Goal: Task Accomplishment & Management: Manage account settings

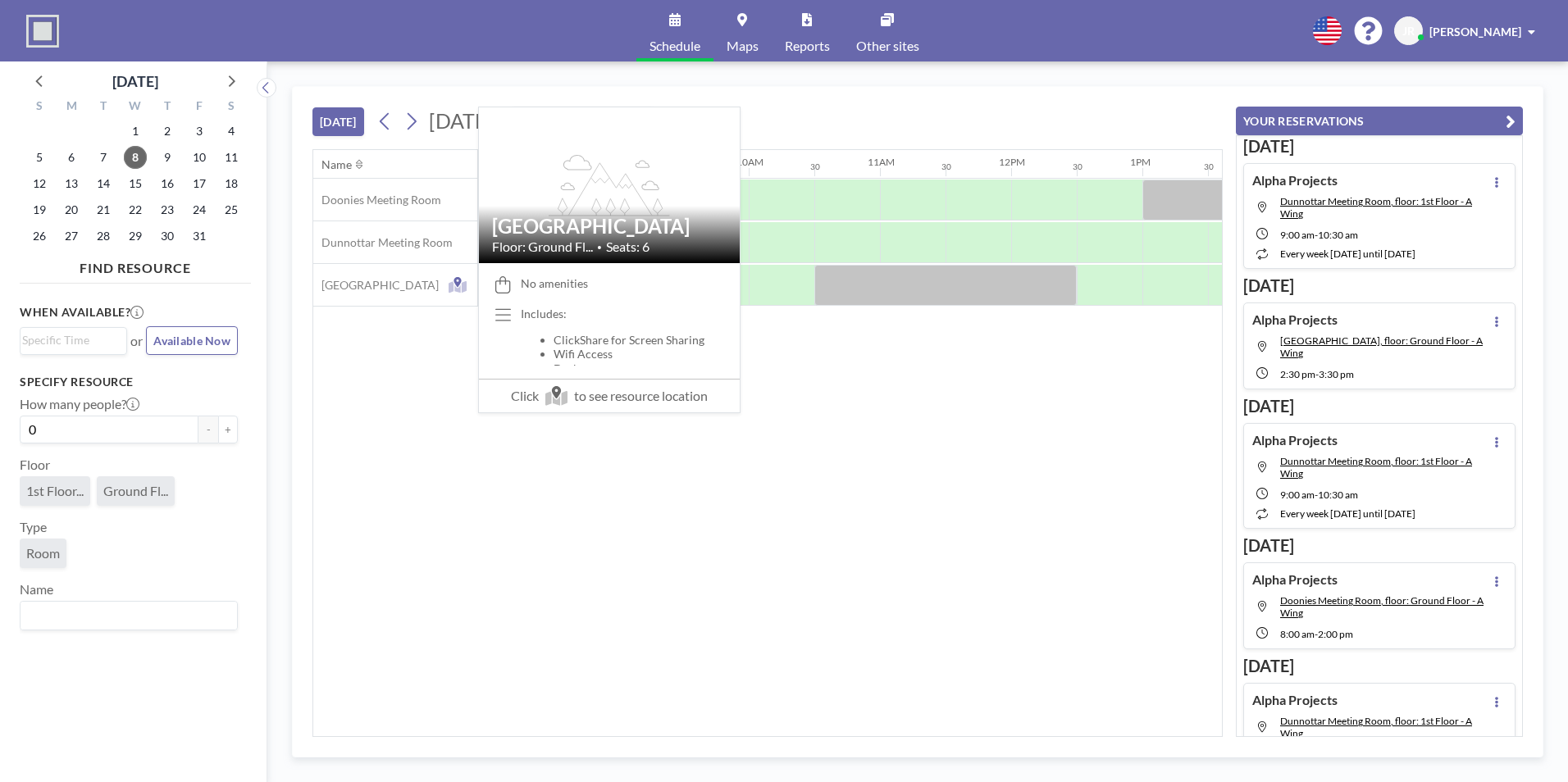
scroll to position [0, 1180]
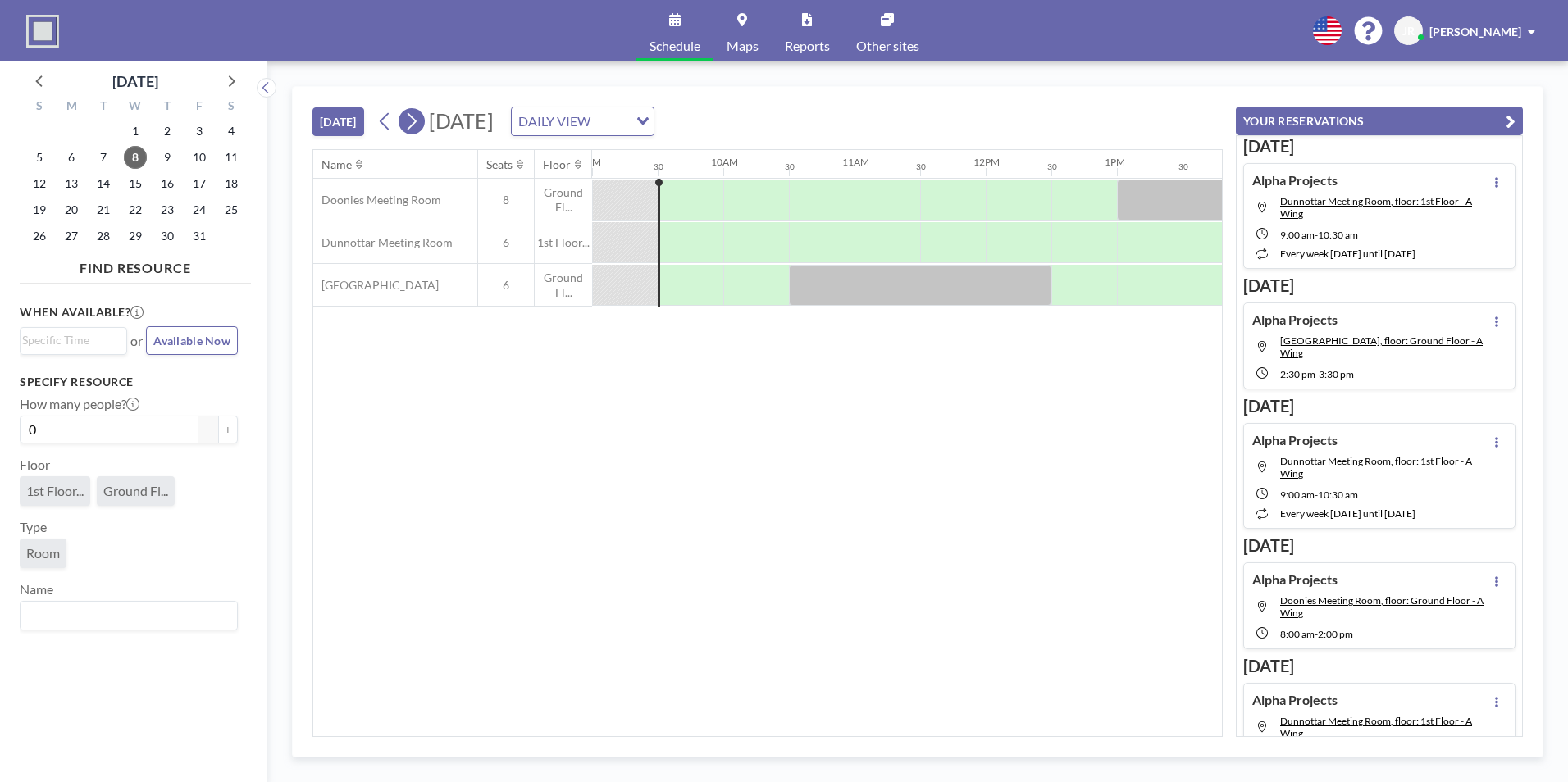
click at [423, 123] on button at bounding box center [411, 120] width 26 height 26
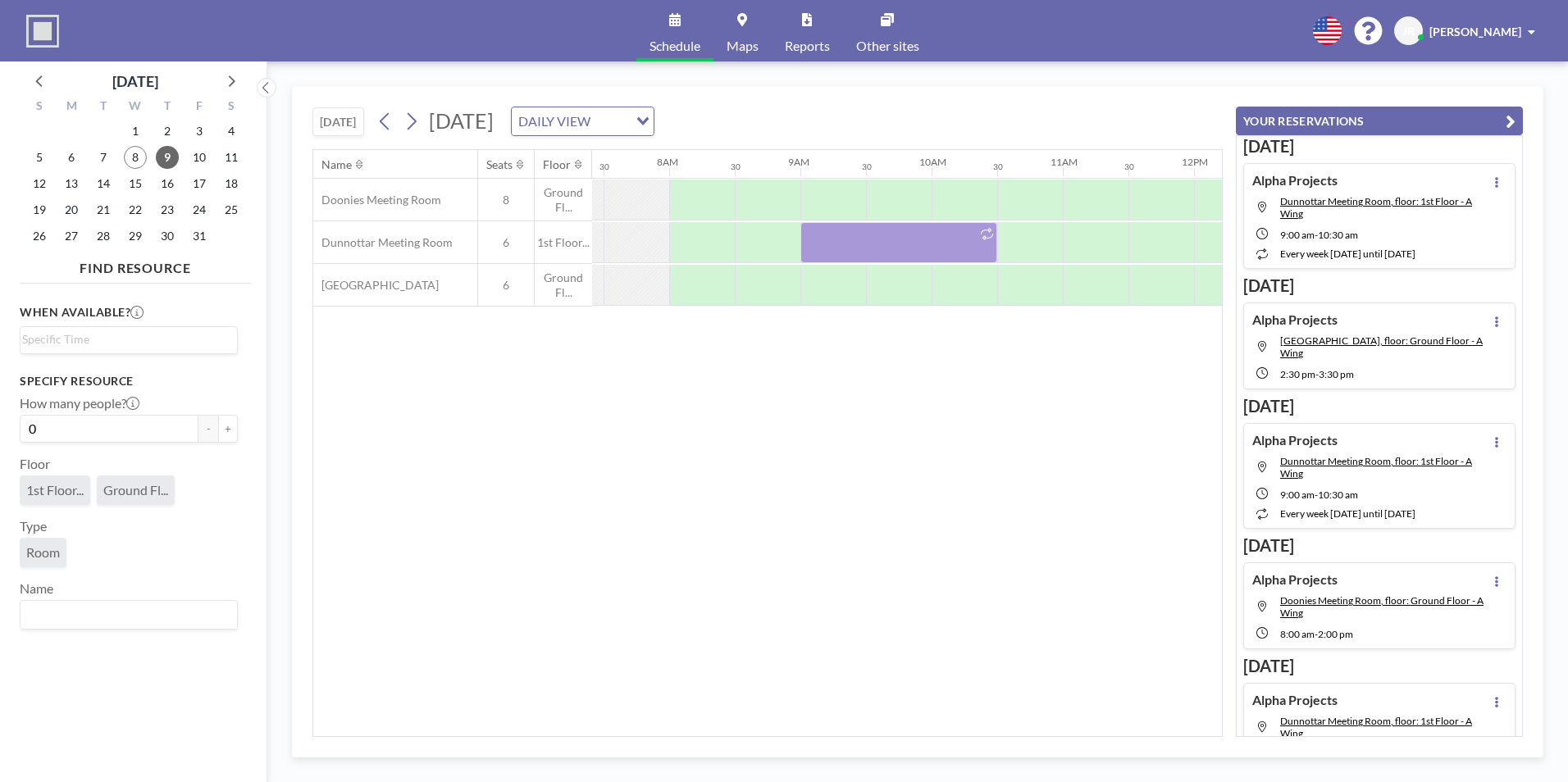
scroll to position [0, 1049]
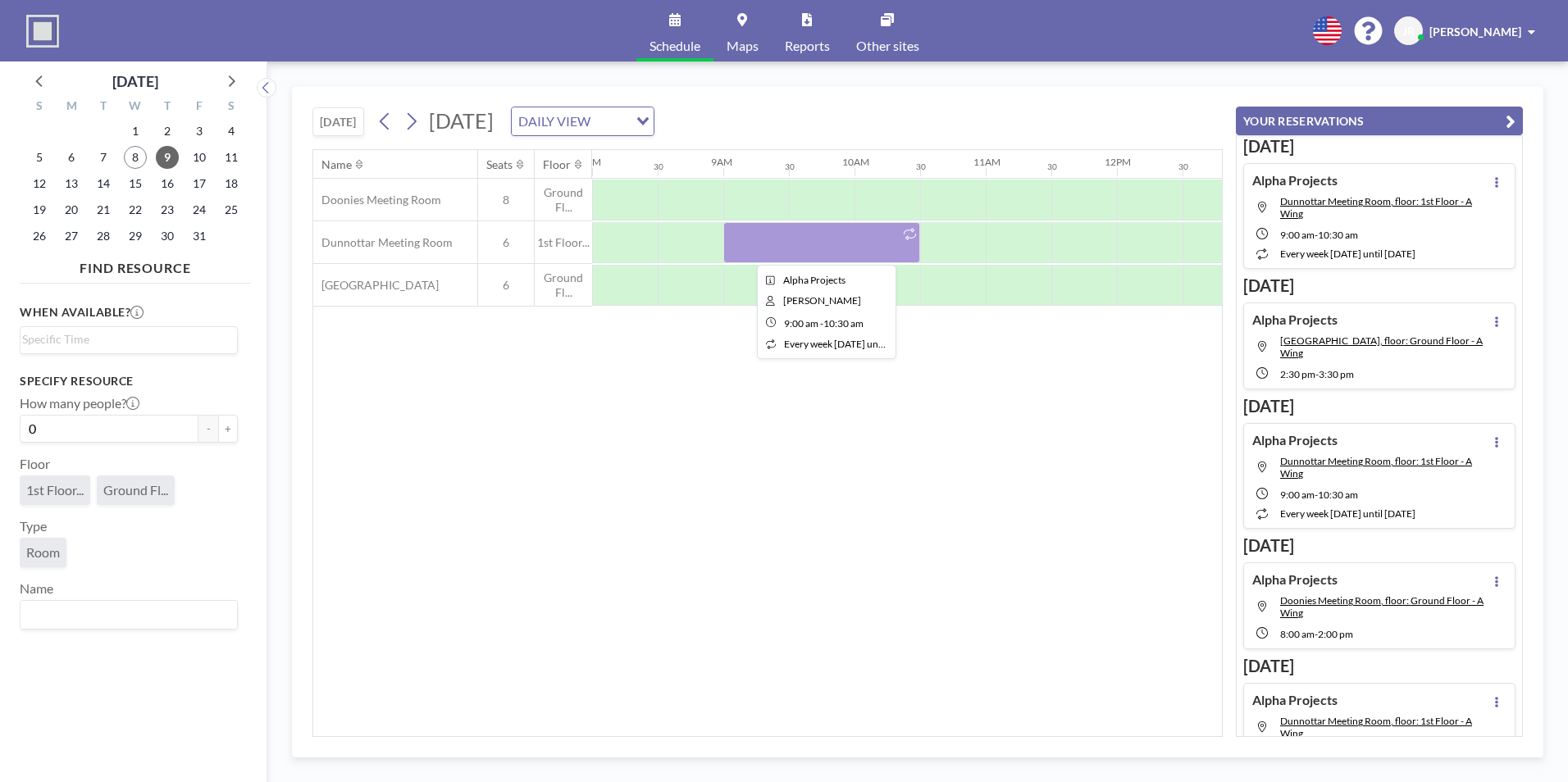
click at [830, 246] on div at bounding box center [821, 243] width 197 height 41
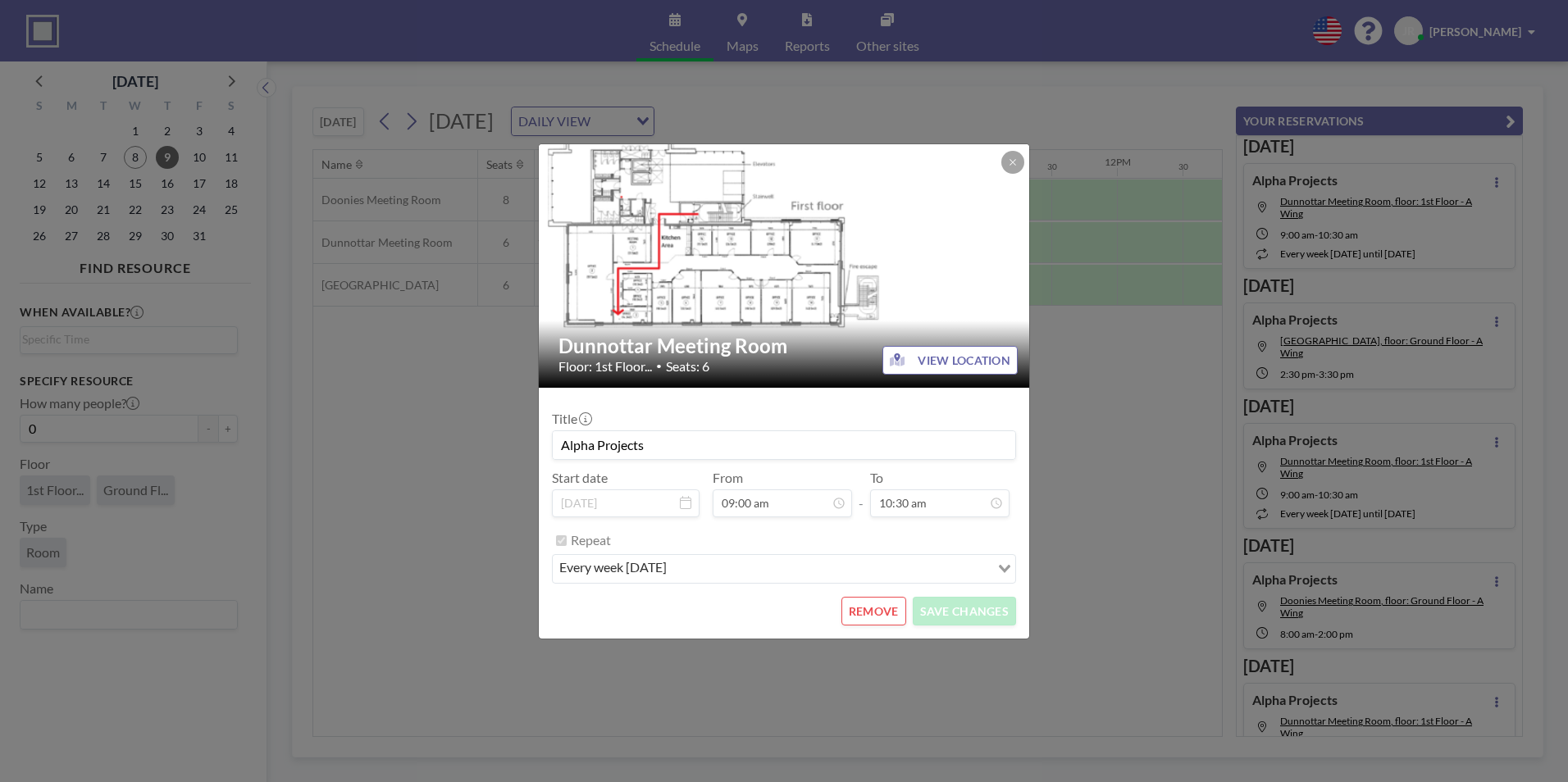
click at [830, 246] on img at bounding box center [784, 264] width 492 height 276
click at [889, 609] on button "REMOVE" at bounding box center [874, 611] width 65 height 29
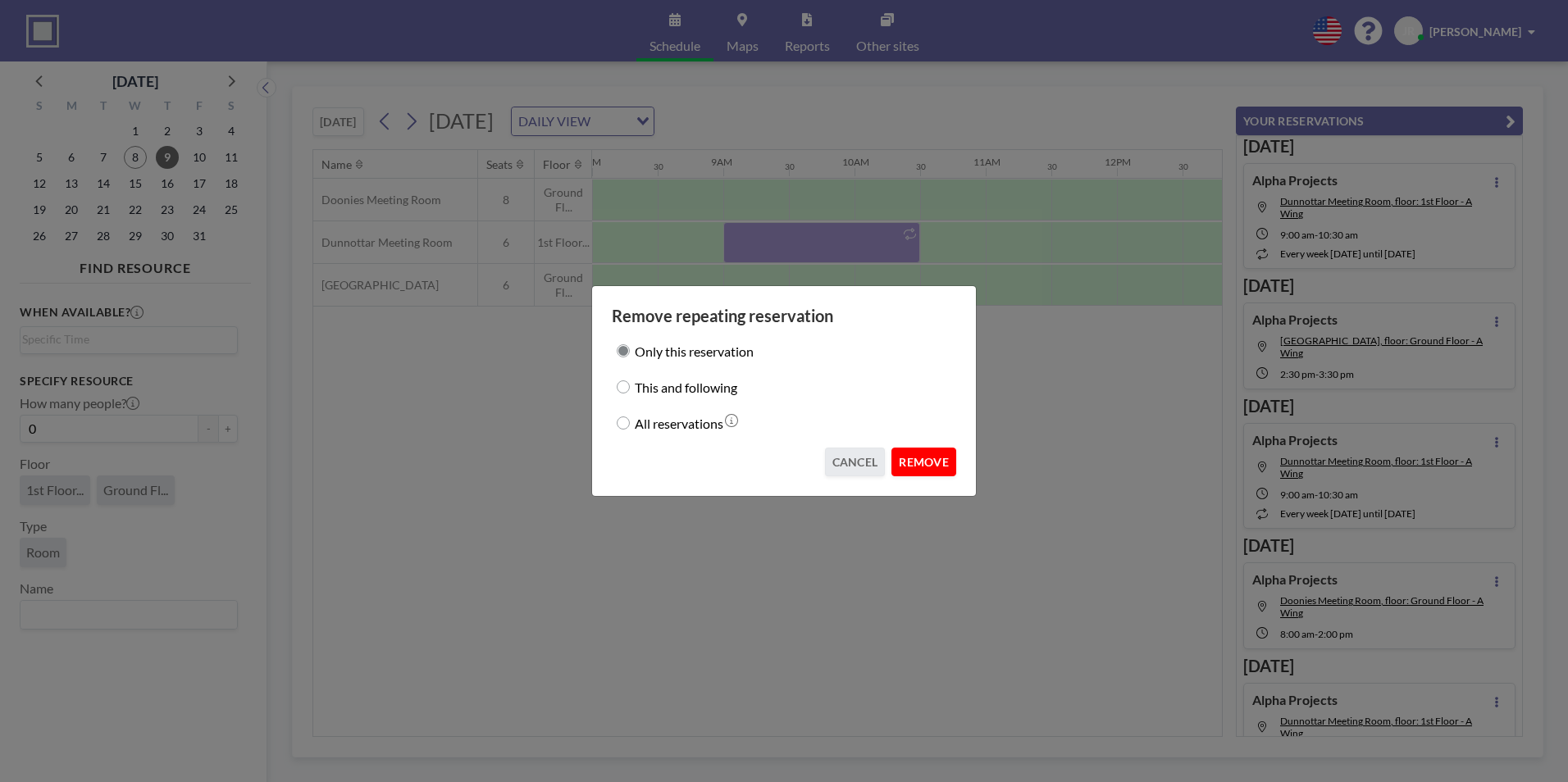
click at [916, 458] on button "REMOVE" at bounding box center [923, 462] width 65 height 29
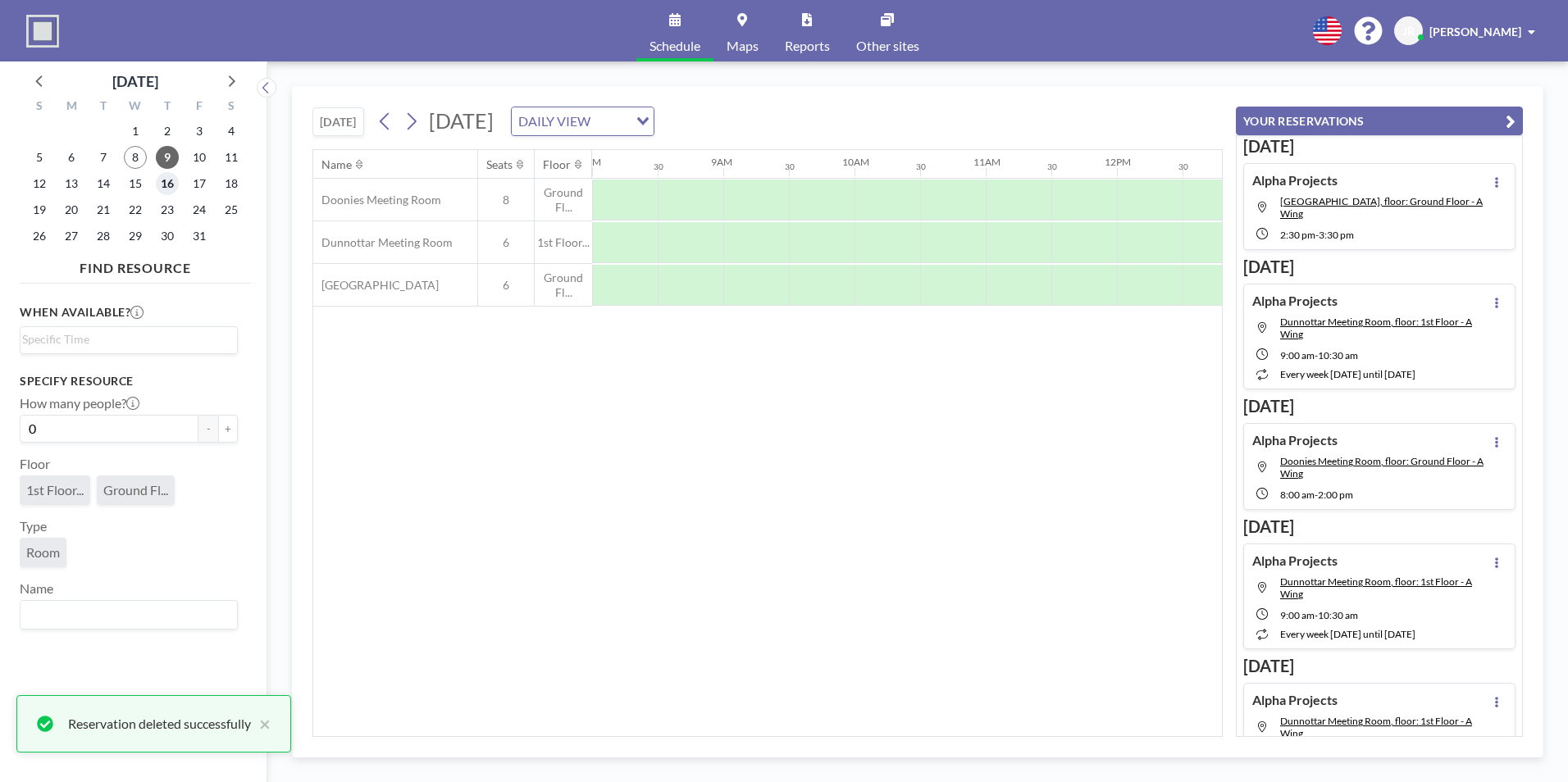
click at [171, 182] on span "16" at bounding box center [167, 183] width 23 height 23
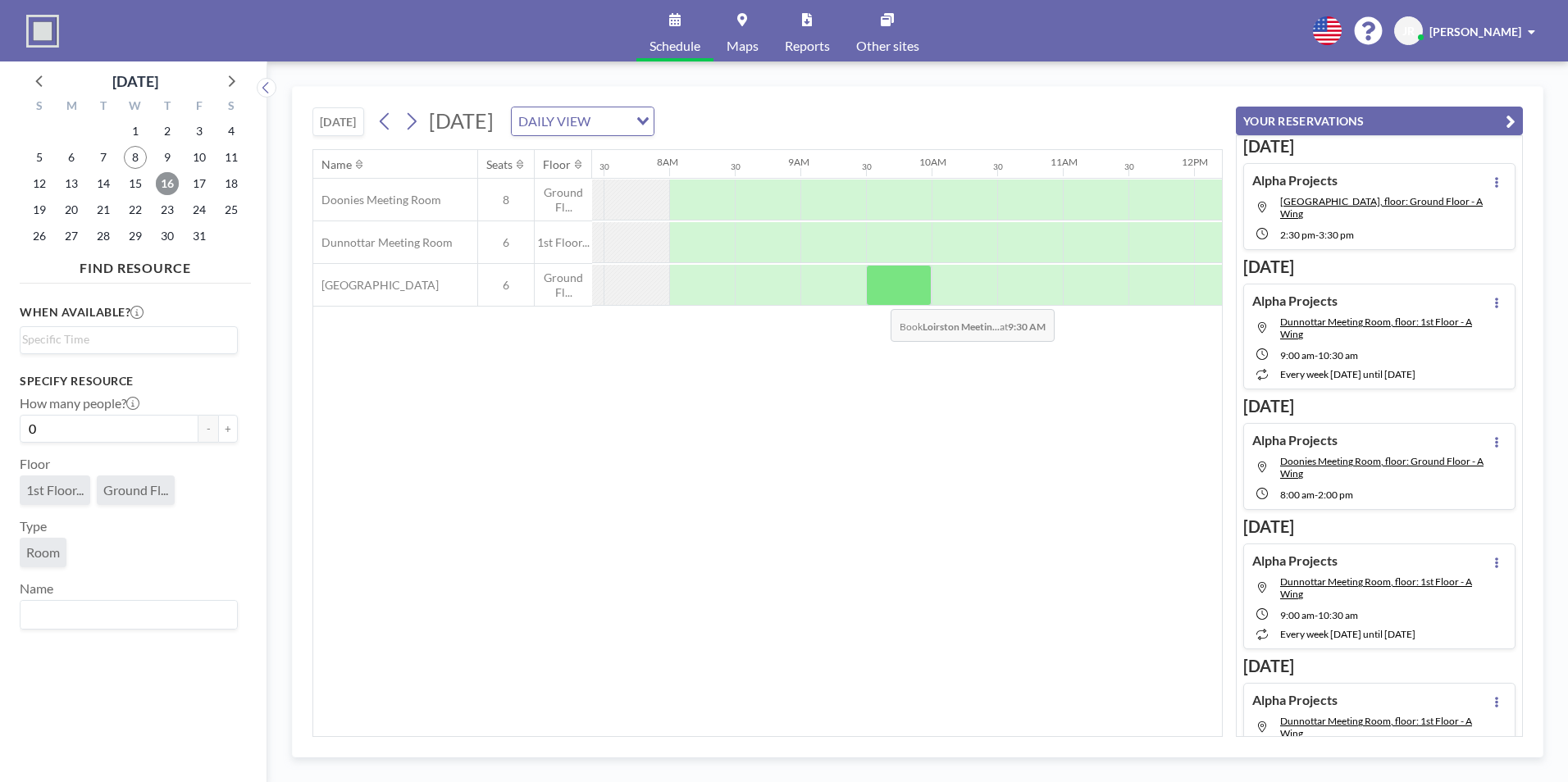
scroll to position [0, 984]
click at [169, 153] on span "9" at bounding box center [167, 157] width 23 height 23
click at [172, 181] on span "16" at bounding box center [167, 183] width 23 height 23
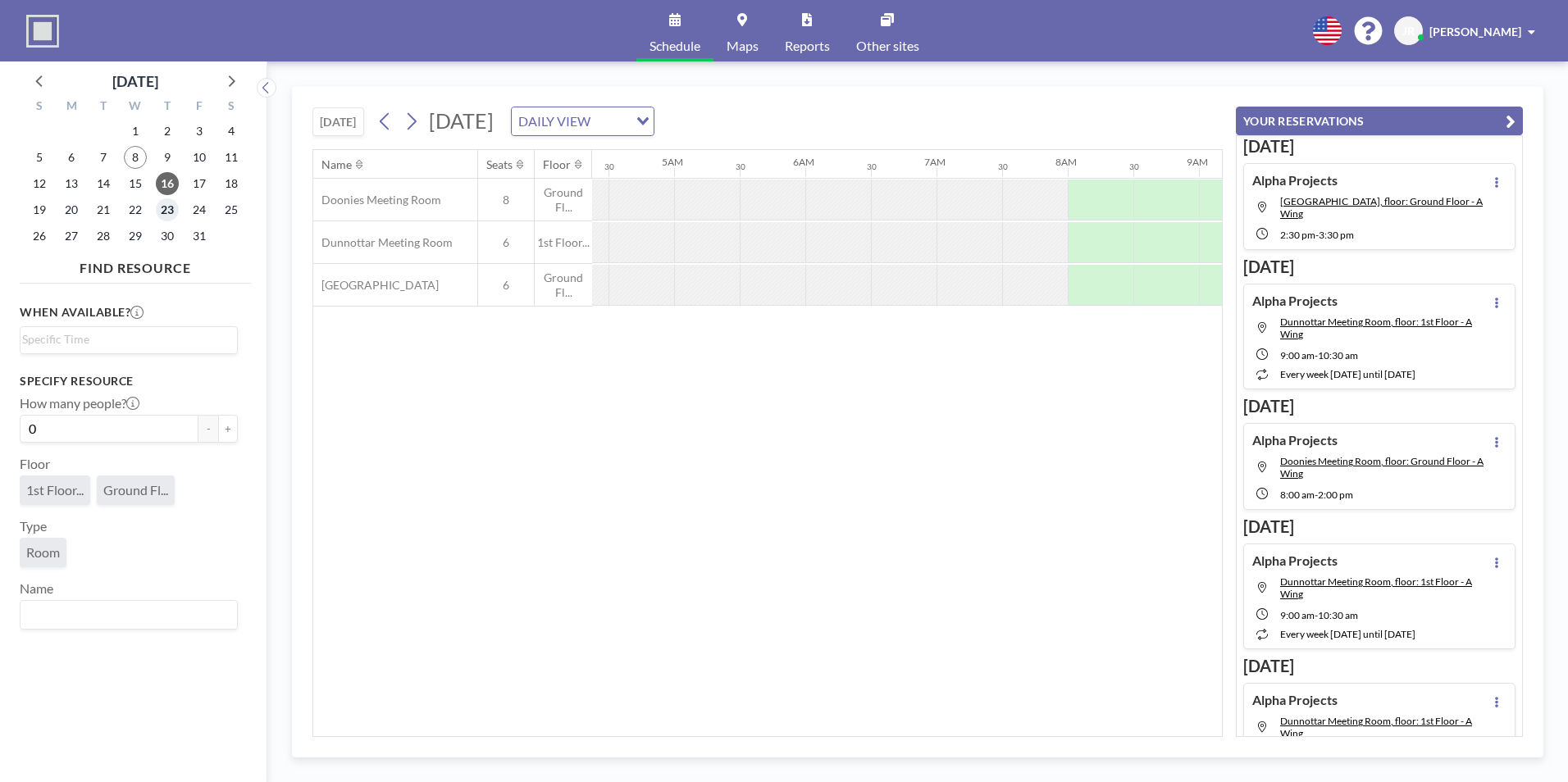
click at [163, 206] on span "23" at bounding box center [167, 210] width 23 height 23
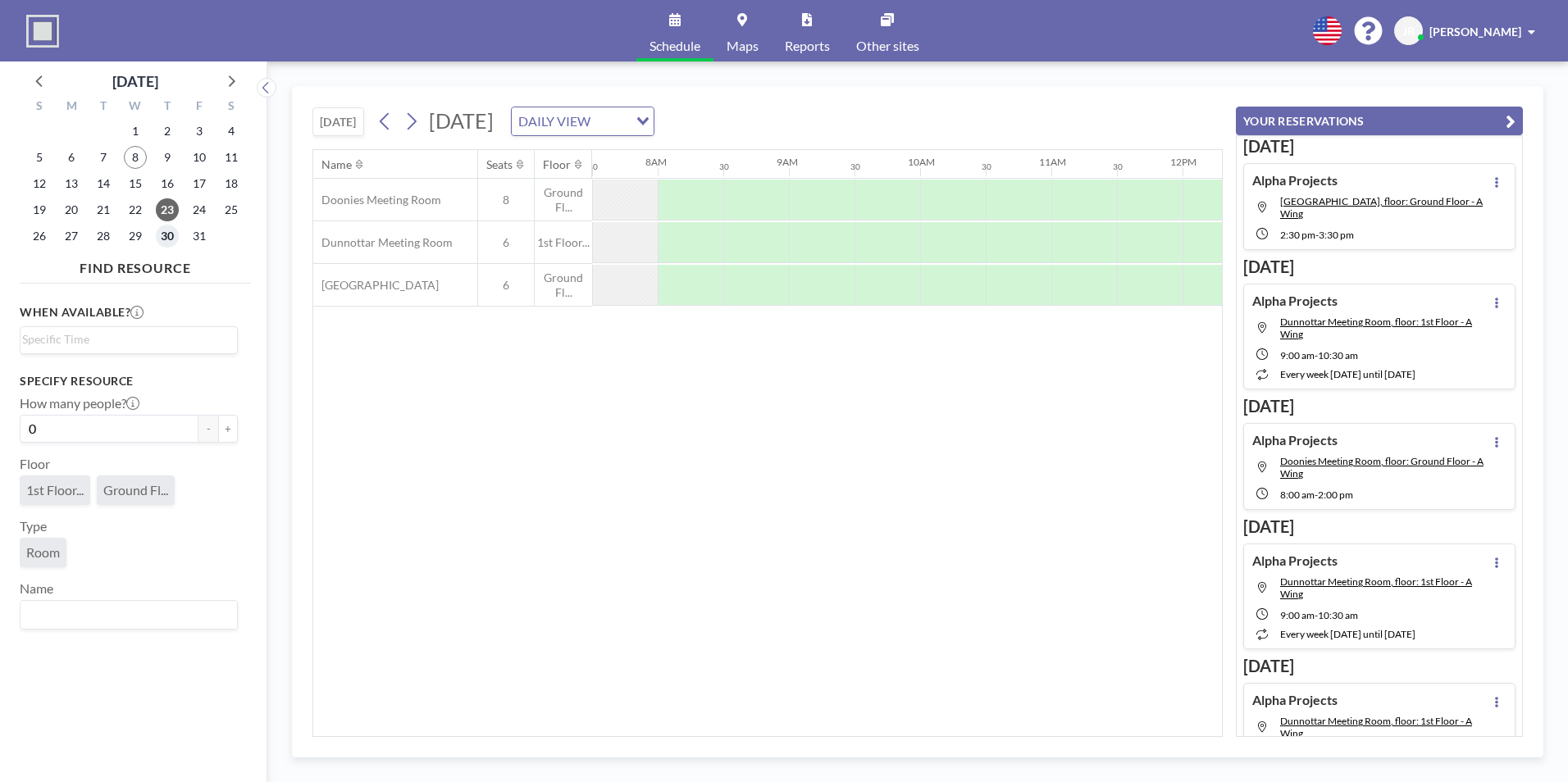
click at [166, 233] on span "30" at bounding box center [167, 236] width 23 height 23
